Goal: Transaction & Acquisition: Purchase product/service

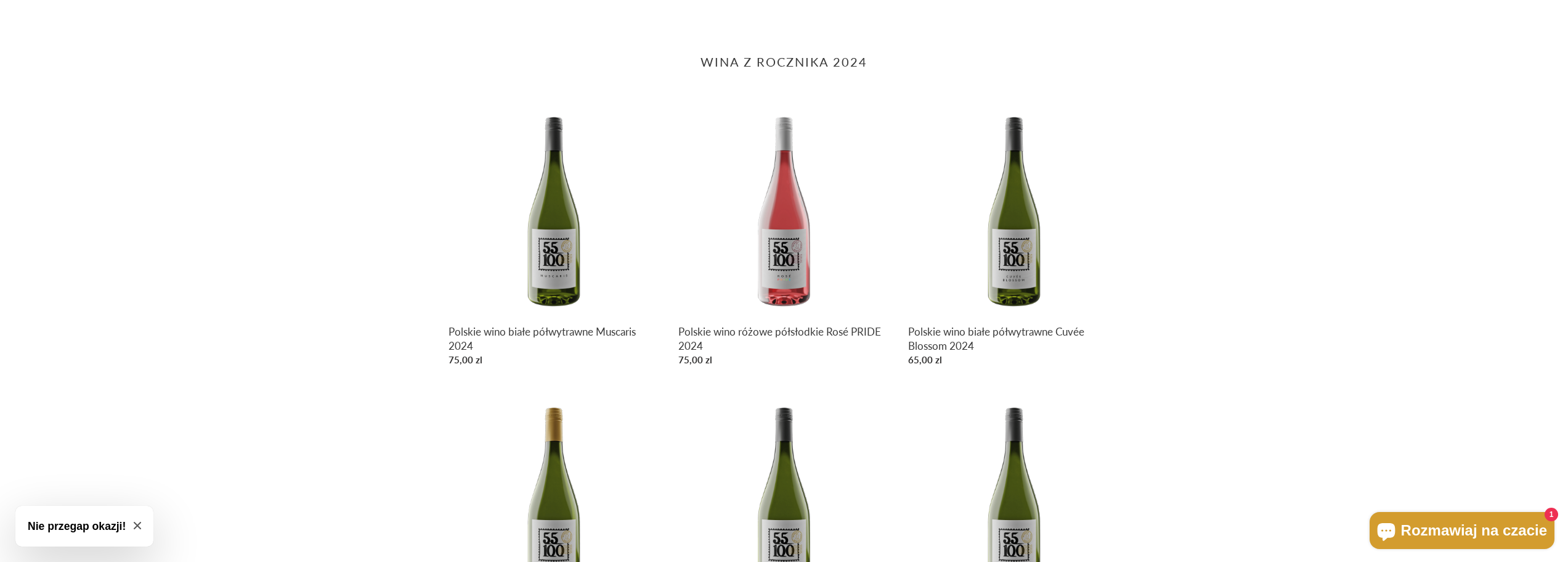
scroll to position [308, 0]
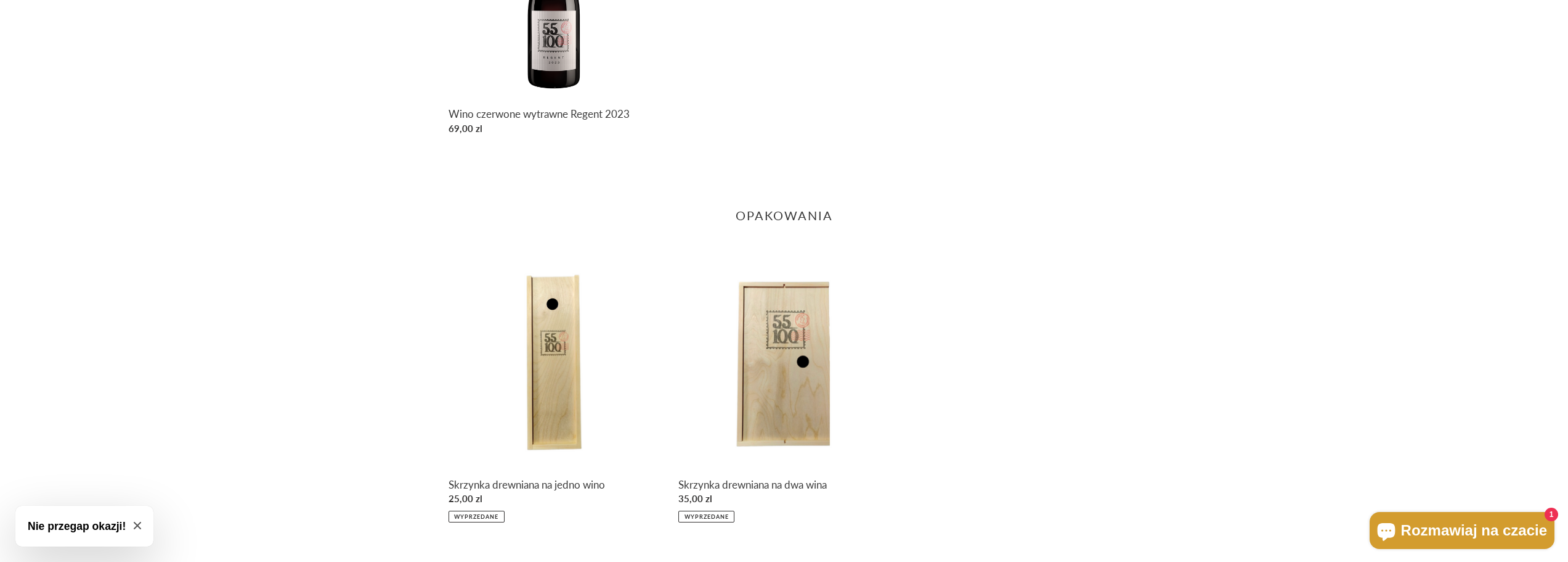
scroll to position [1604, 0]
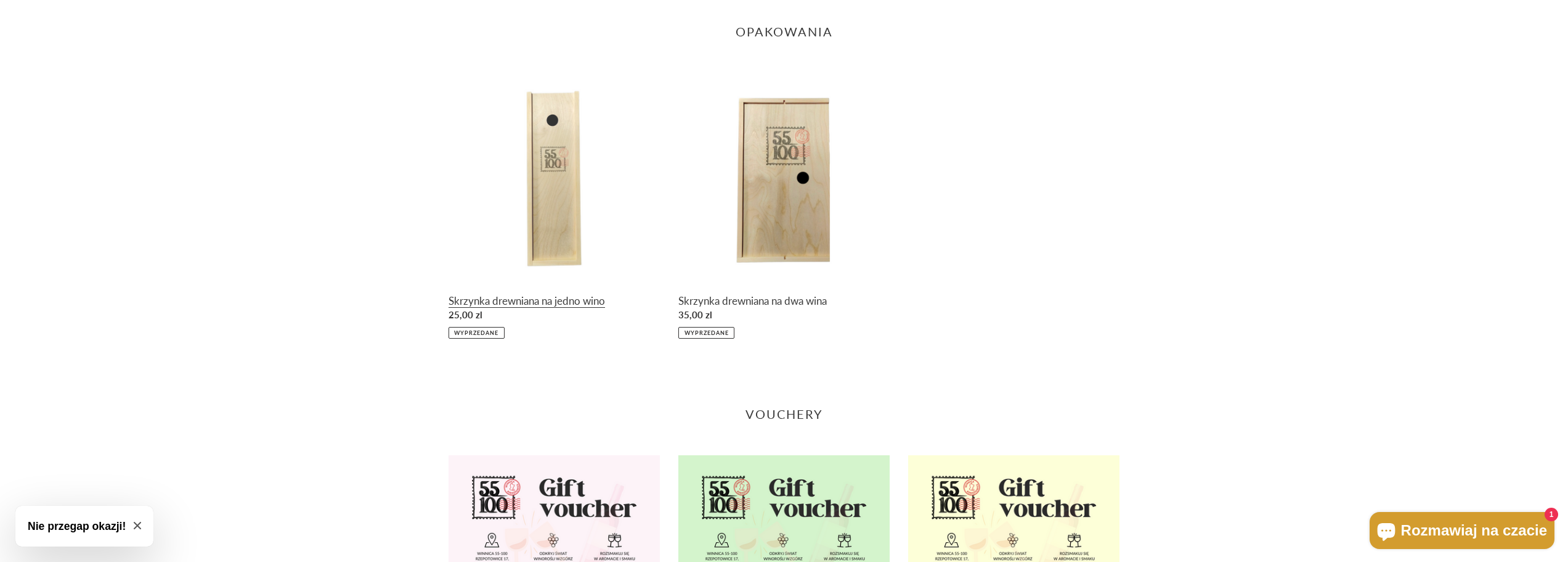
click at [546, 219] on link "Skrzynka drewniana na jedno wino" at bounding box center [553, 205] width 211 height 265
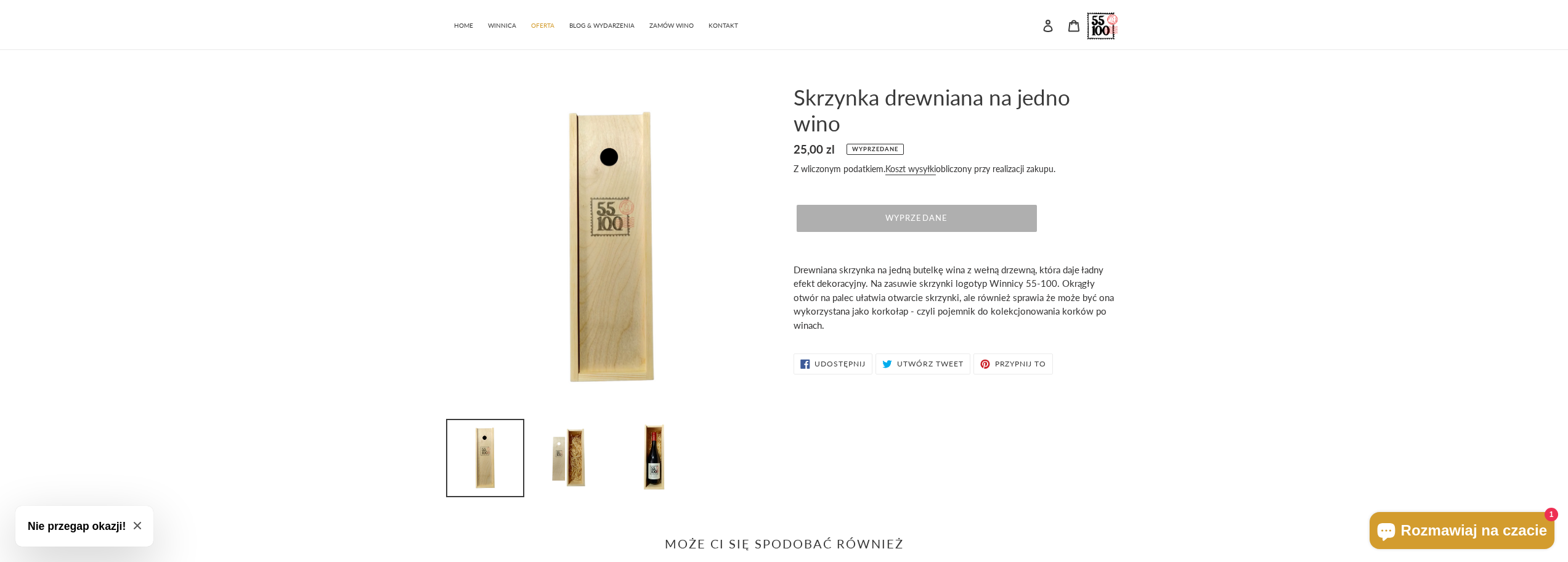
click at [910, 217] on span "Wyprzedane" at bounding box center [916, 218] width 62 height 10
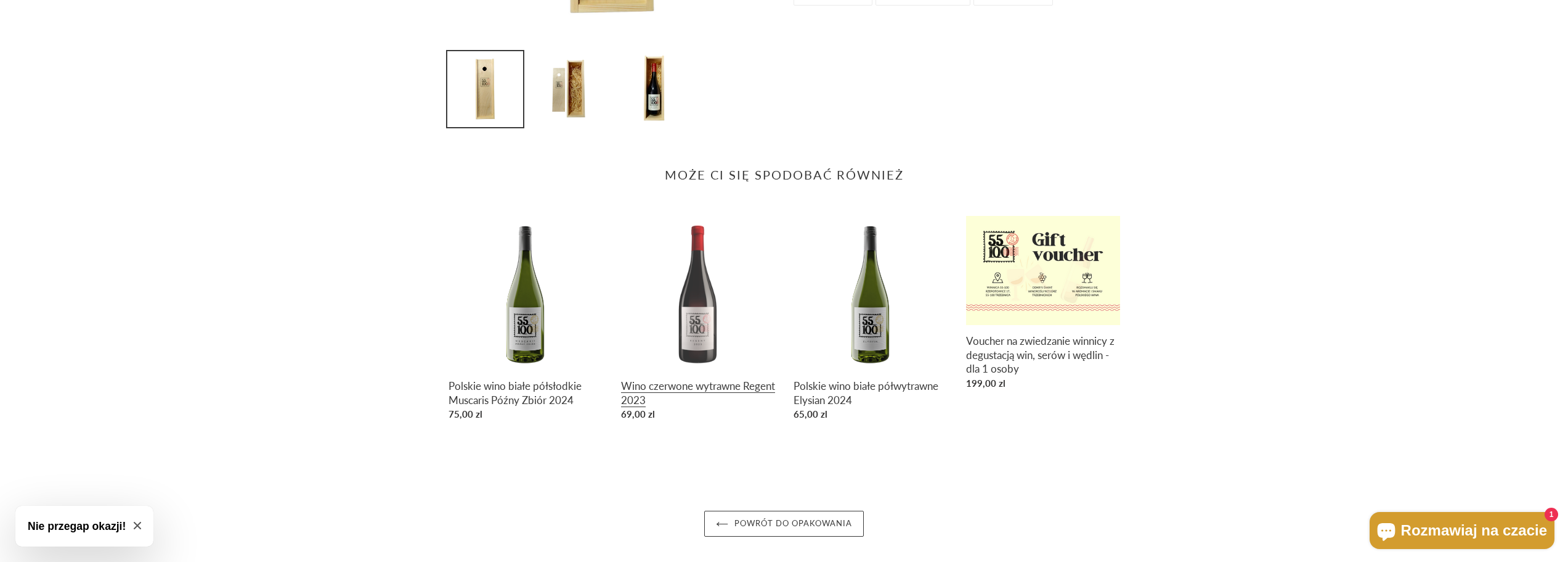
scroll to position [375, 0]
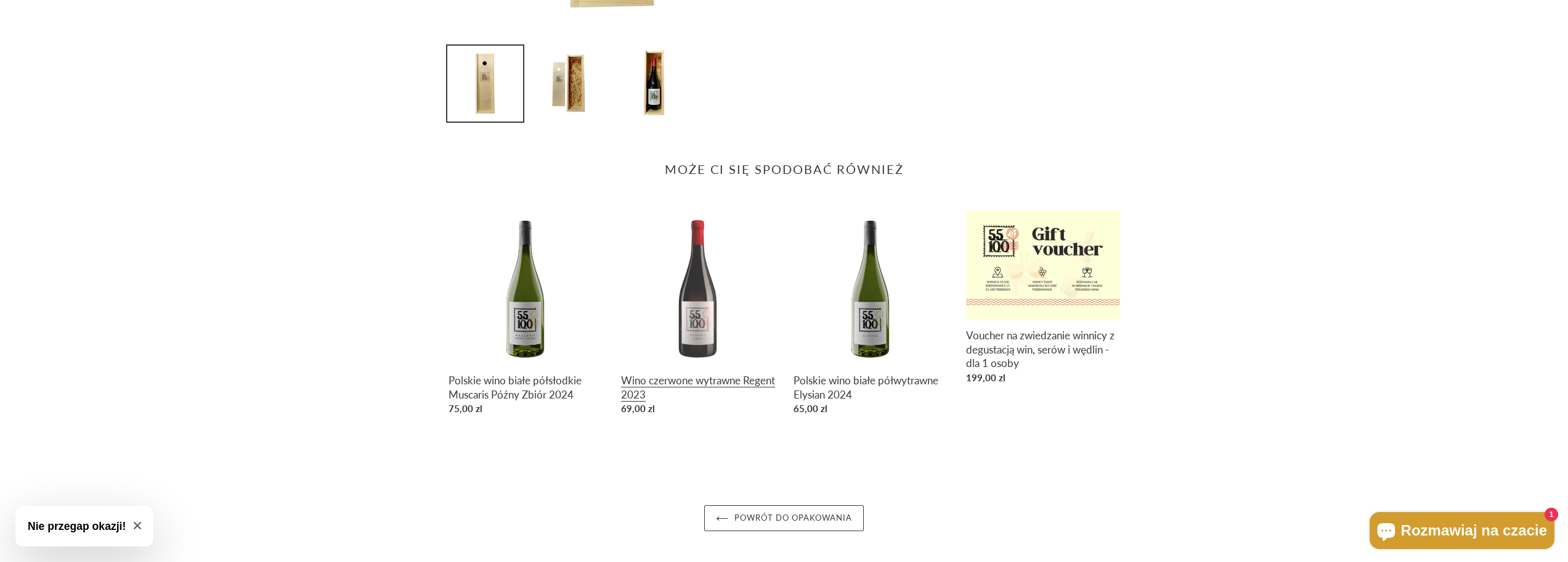
click at [673, 387] on link "Wino czerwone wytrawne Regent 2023" at bounding box center [699, 316] width 154 height 210
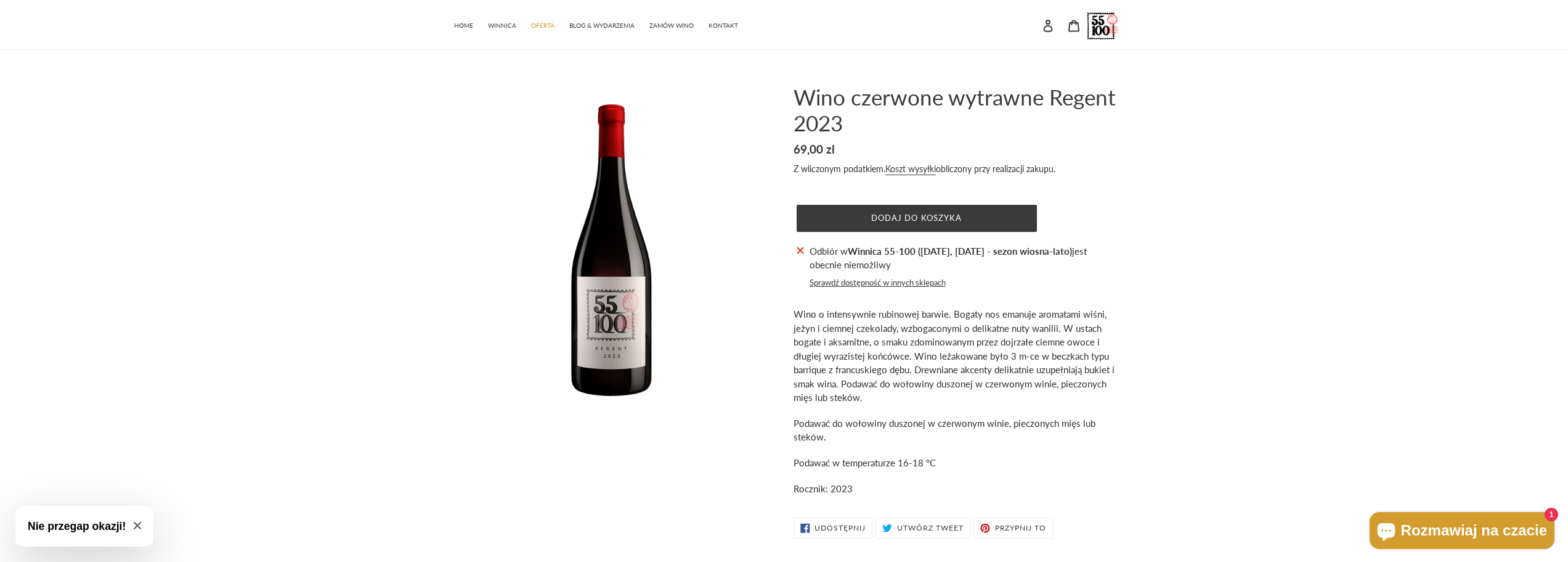
click at [901, 283] on button "Sprawdź dostępność w innych sklepach" at bounding box center [878, 283] width 136 height 12
